Goal: Transaction & Acquisition: Download file/media

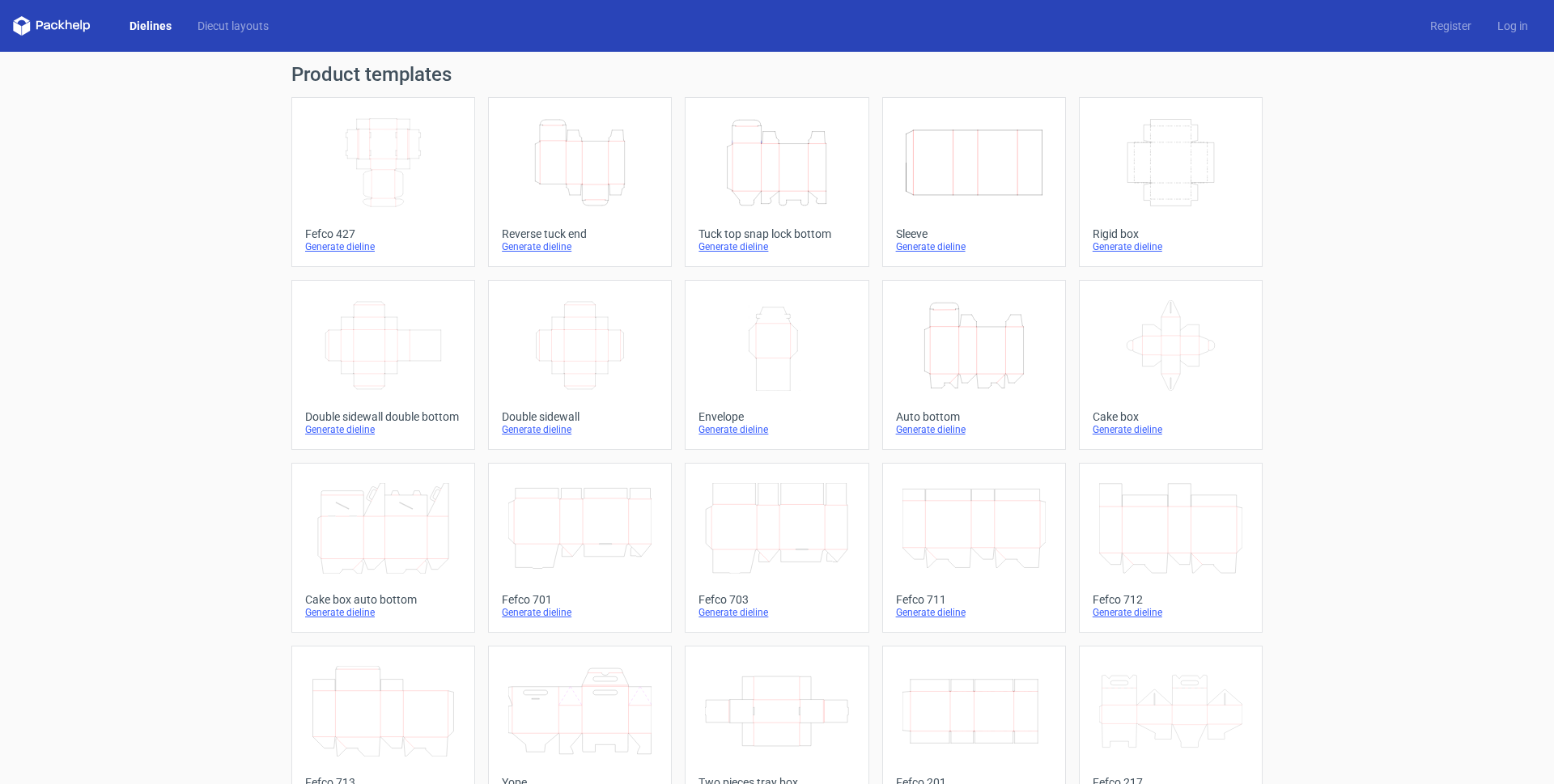
click at [396, 134] on icon "Width Depth Height" at bounding box center [383, 162] width 143 height 91
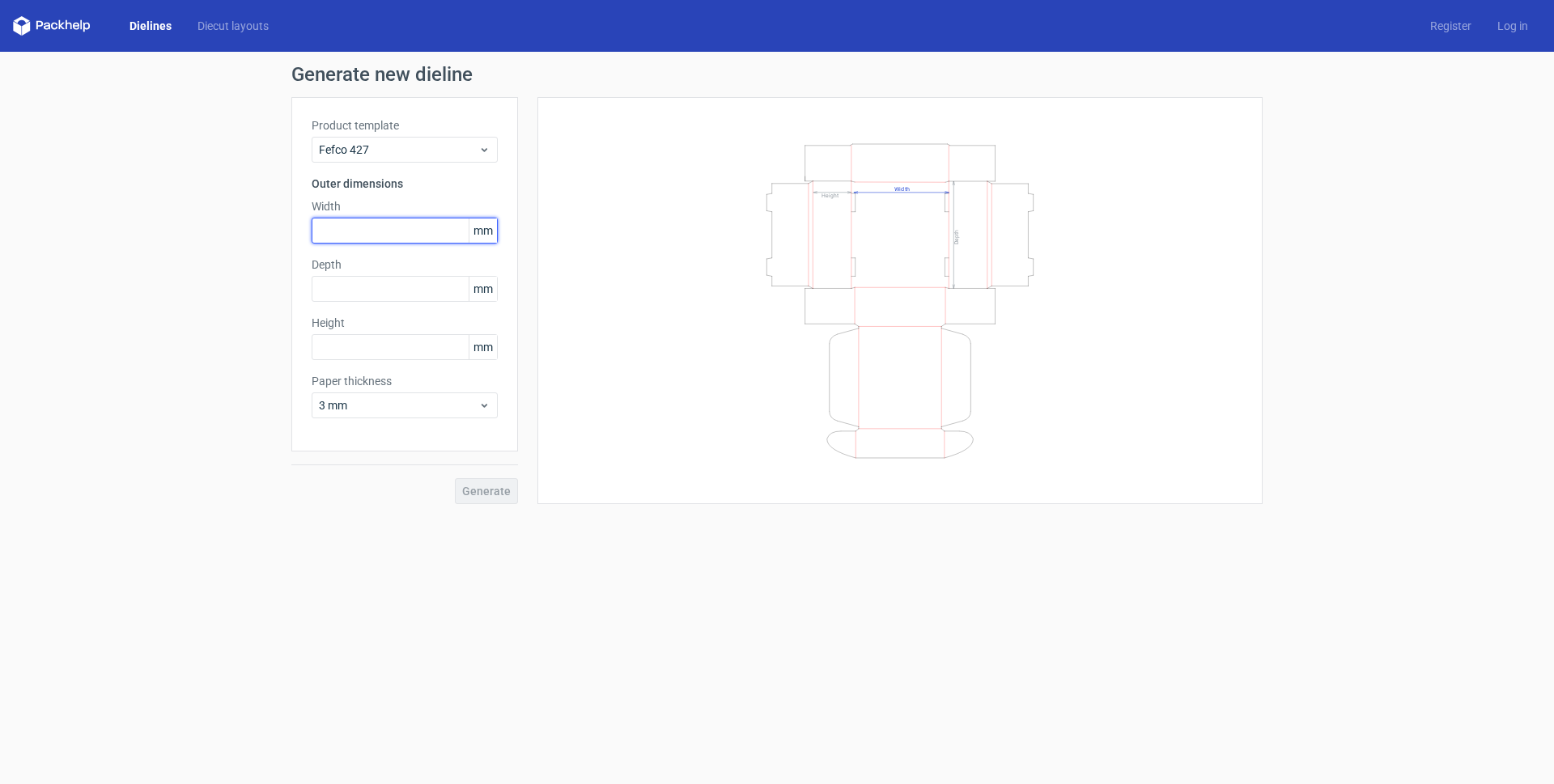
click at [401, 227] on input "text" at bounding box center [404, 231] width 186 height 26
type input "105"
click at [325, 285] on input "text" at bounding box center [404, 289] width 186 height 26
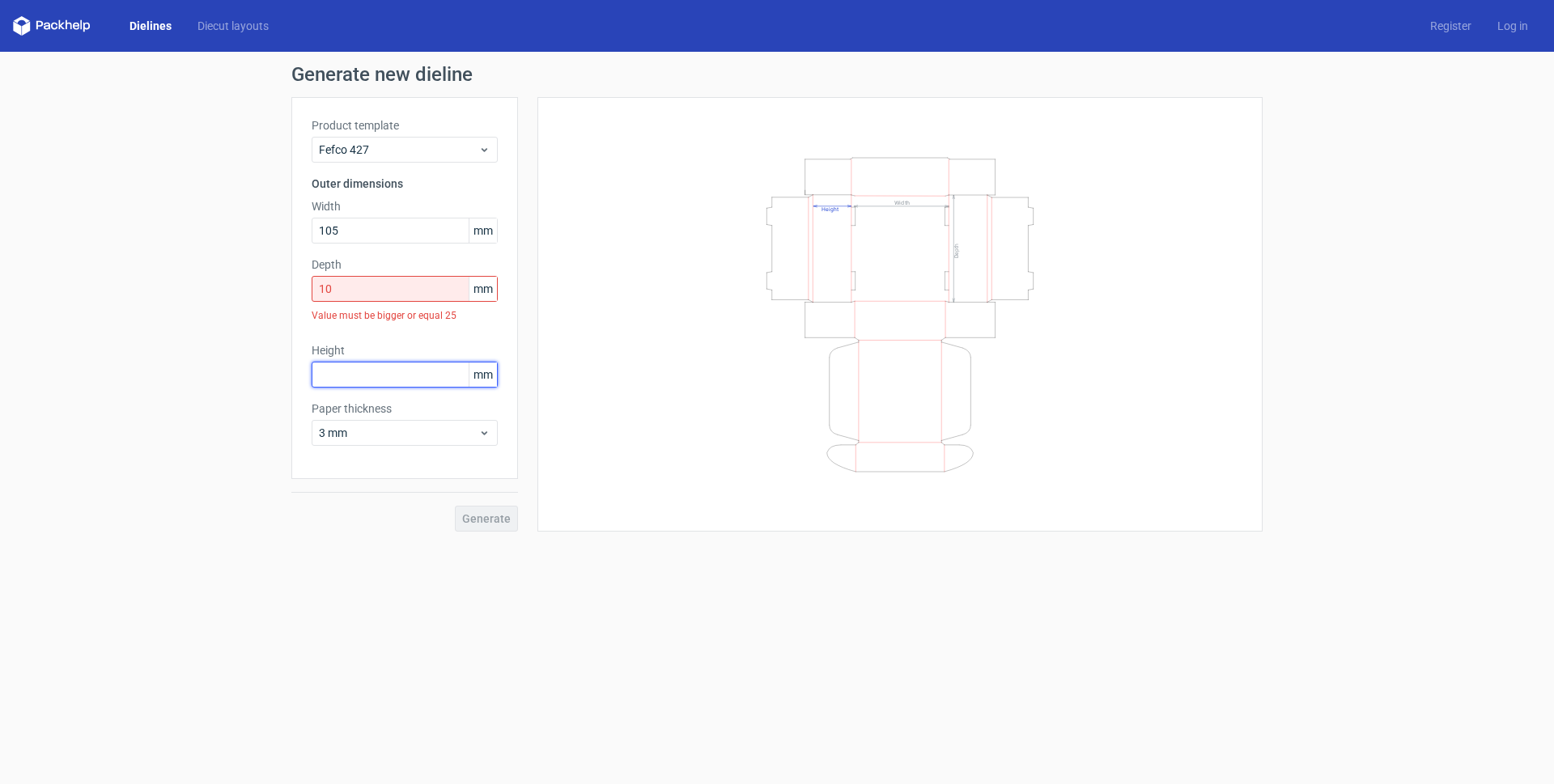
click at [326, 337] on div "Product template Fefco 427 Outer dimensions Width 105 mm Depth 10 mm Value must…" at bounding box center [405, 289] width 227 height 382
click at [376, 282] on input "10" at bounding box center [404, 289] width 186 height 26
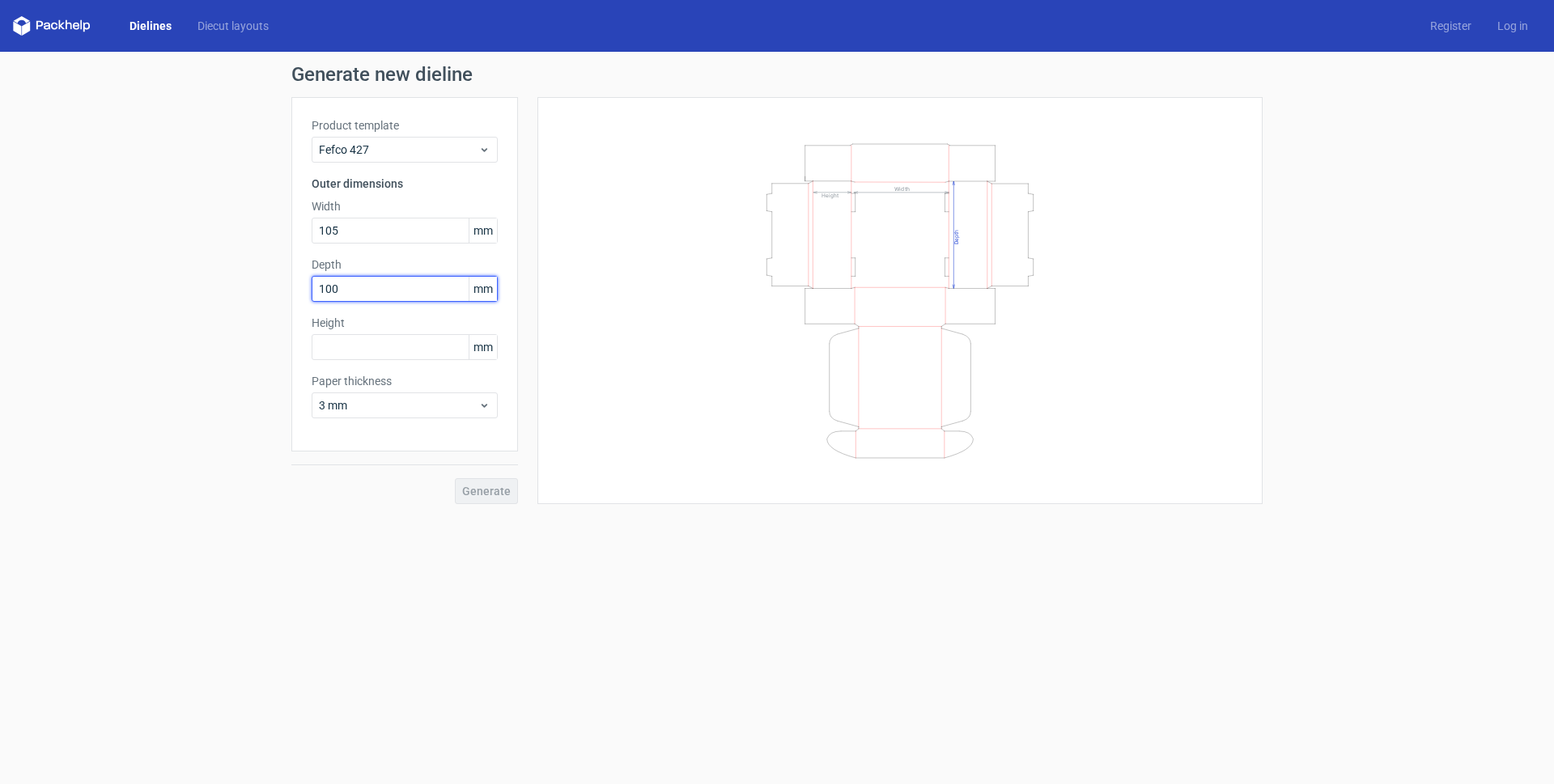
type input "100"
click at [343, 325] on label "Height" at bounding box center [404, 322] width 186 height 16
click at [356, 349] on input "text" at bounding box center [404, 347] width 186 height 26
type input "230"
click at [500, 487] on span "Generate" at bounding box center [486, 490] width 49 height 11
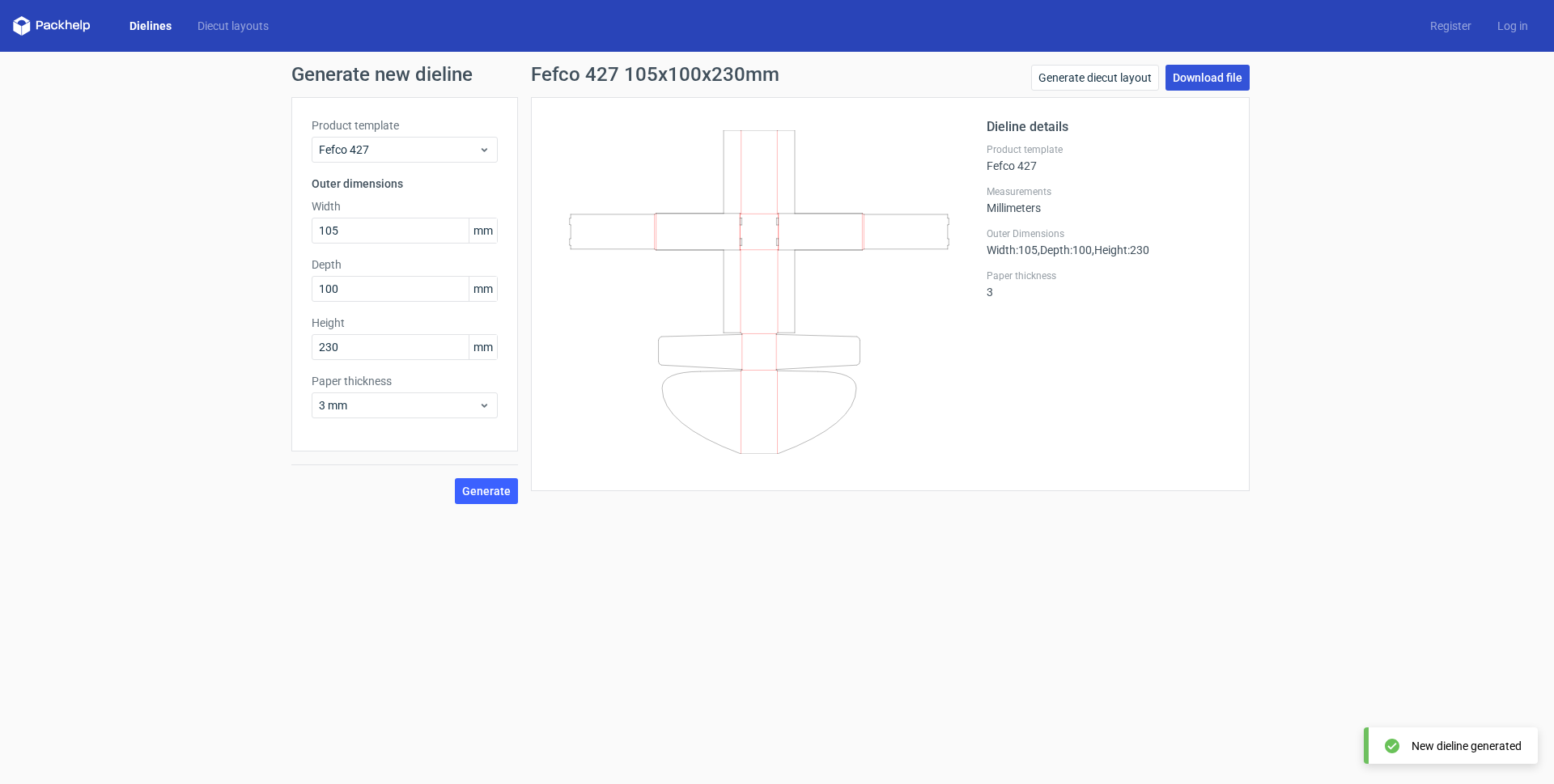
click at [1184, 84] on link "Download file" at bounding box center [1208, 78] width 85 height 26
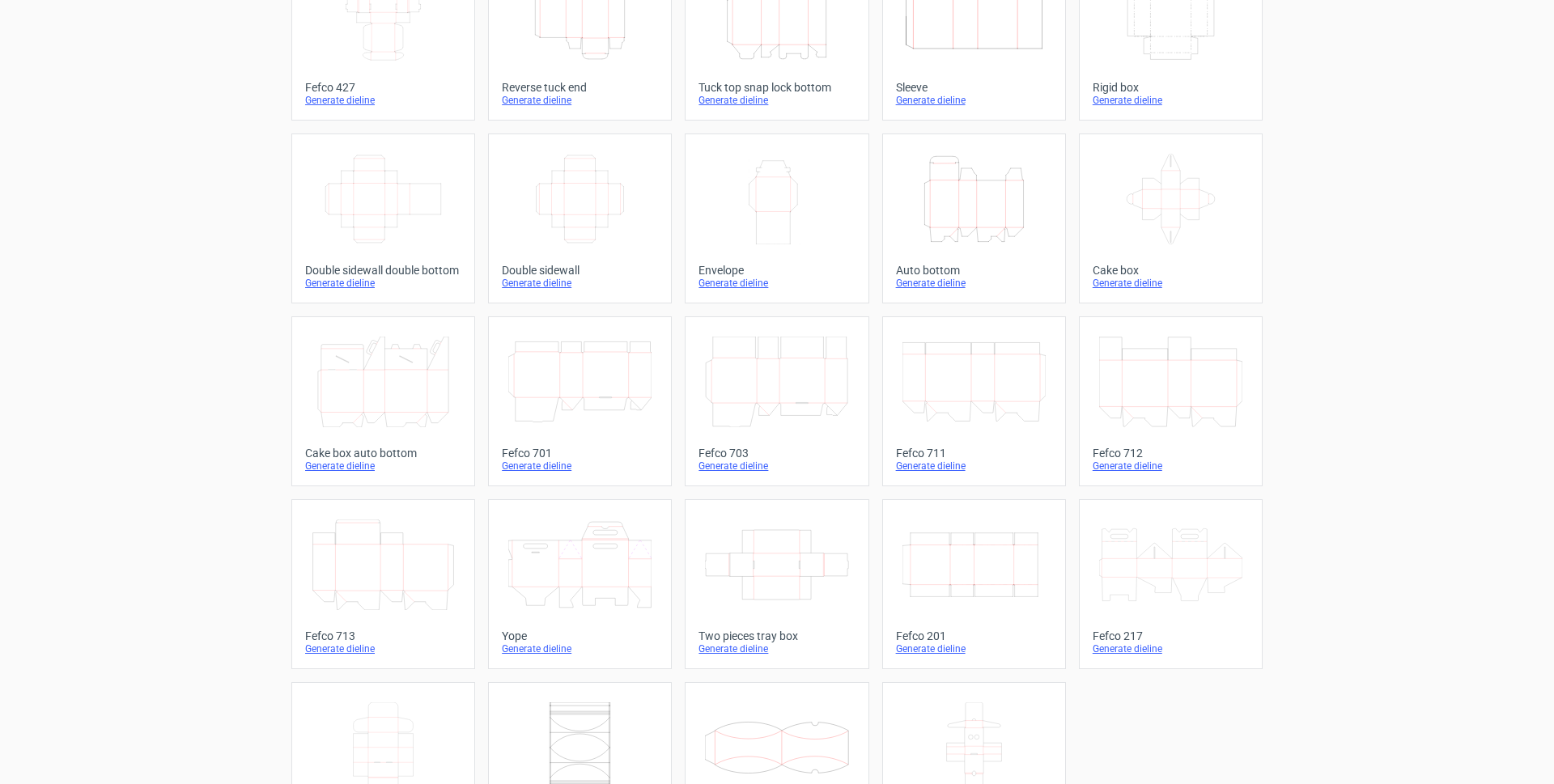
scroll to position [227, 0]
